Goal: Navigation & Orientation: Find specific page/section

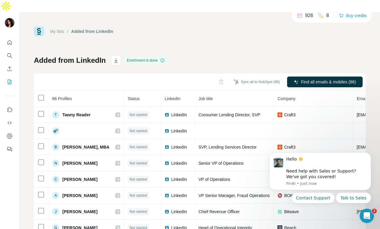
click at [10, 40] on icon "Quick start" at bounding box center [10, 43] width 6 height 6
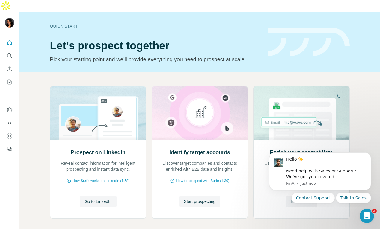
scroll to position [16, 0]
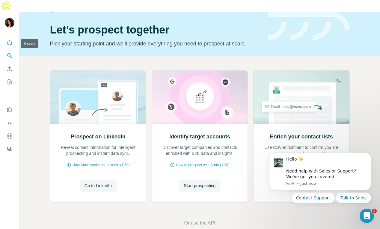
click at [10, 53] on icon "Search" at bounding box center [9, 55] width 4 height 4
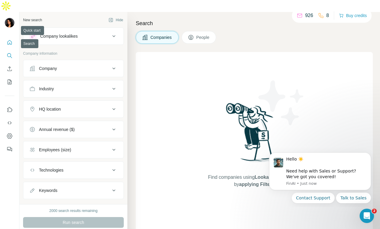
click at [7, 40] on icon "Quick start" at bounding box center [10, 43] width 6 height 6
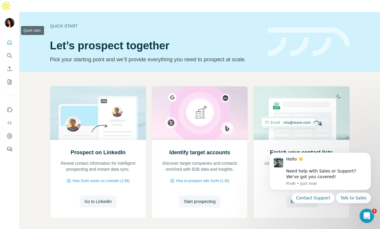
click at [7, 40] on icon "Quick start" at bounding box center [10, 43] width 6 height 6
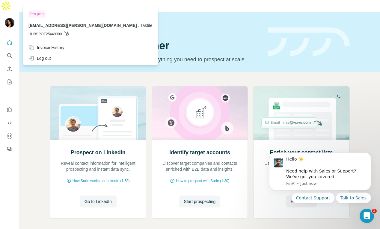
click at [11, 18] on img at bounding box center [10, 23] width 10 height 10
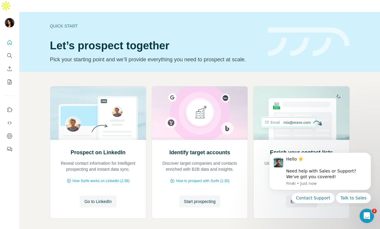
click at [133, 40] on h1 "Let’s prospect together" at bounding box center [155, 46] width 211 height 12
click at [1, 36] on div at bounding box center [9, 94] width 19 height 121
